Goal: Information Seeking & Learning: Learn about a topic

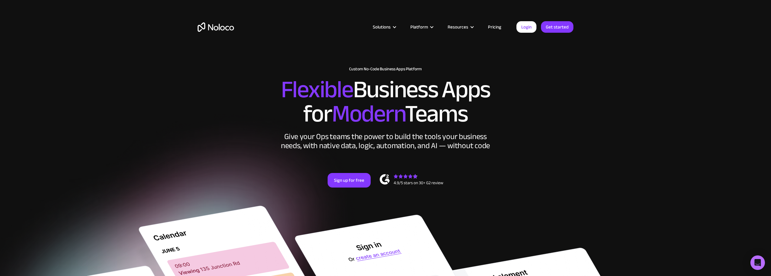
click at [497, 28] on link "Pricing" at bounding box center [494, 27] width 28 height 8
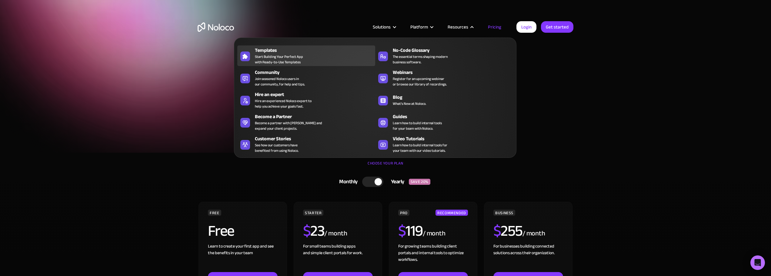
click at [273, 52] on div "Templates" at bounding box center [316, 50] width 123 height 7
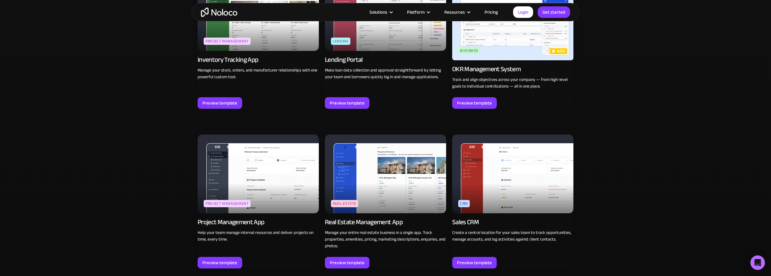
scroll to position [1061, 0]
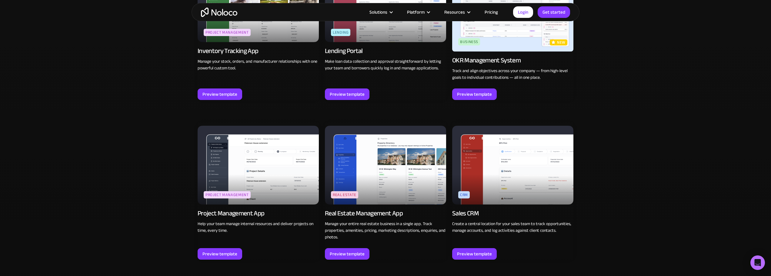
click at [242, 170] on img at bounding box center [258, 165] width 121 height 79
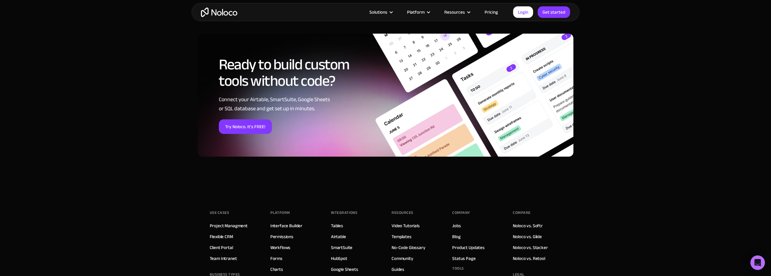
scroll to position [909, 0]
